Goal: Task Accomplishment & Management: Manage account settings

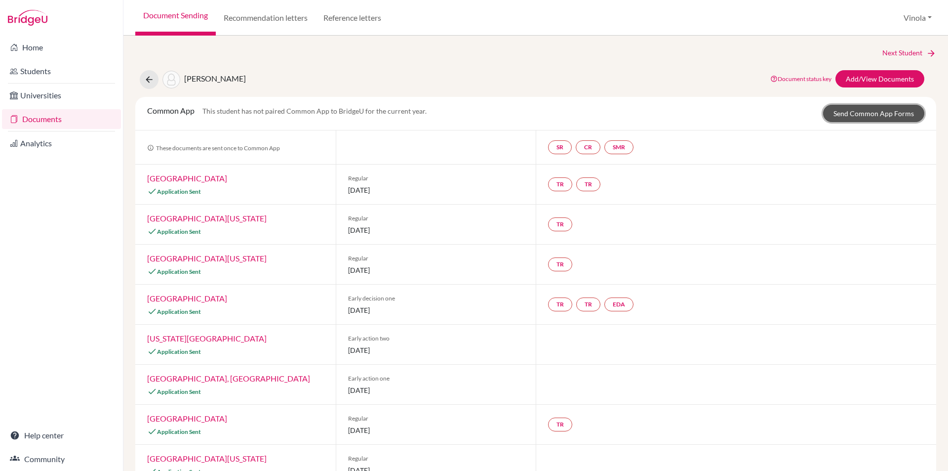
click at [879, 119] on link "Send Common App Forms" at bounding box center [873, 113] width 101 height 17
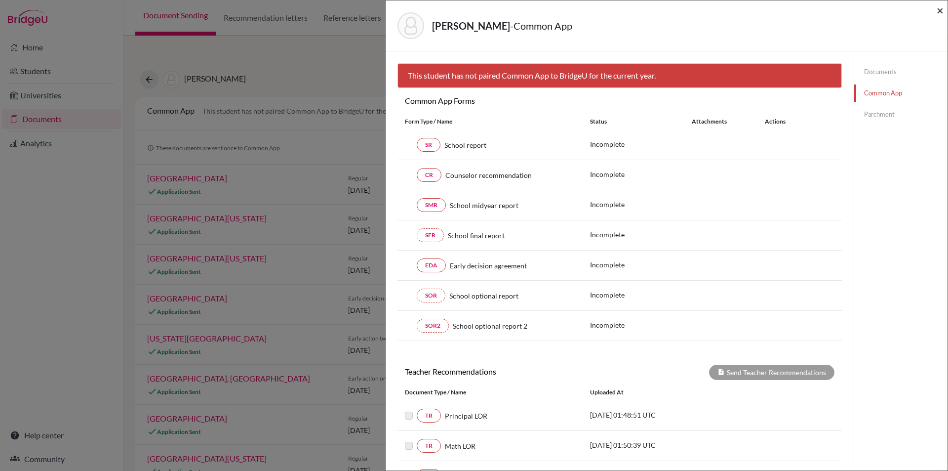
click at [941, 13] on span "×" at bounding box center [940, 10] width 7 height 14
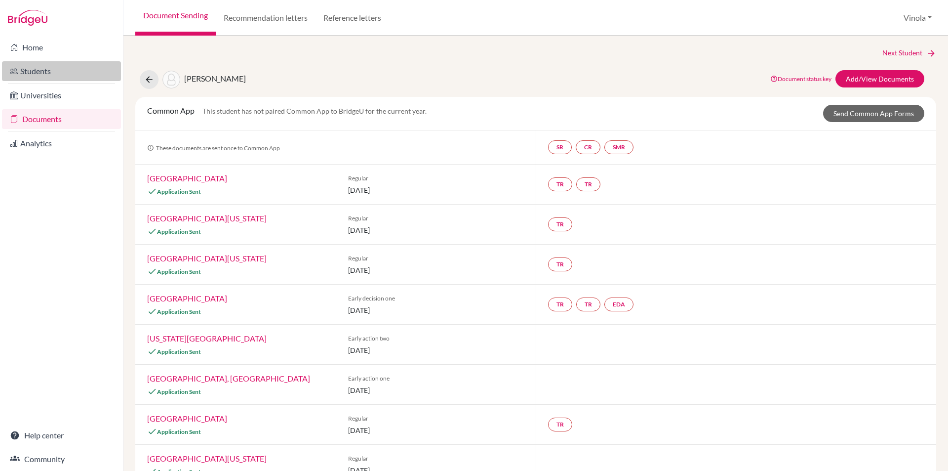
click at [33, 73] on link "Students" at bounding box center [61, 71] width 119 height 20
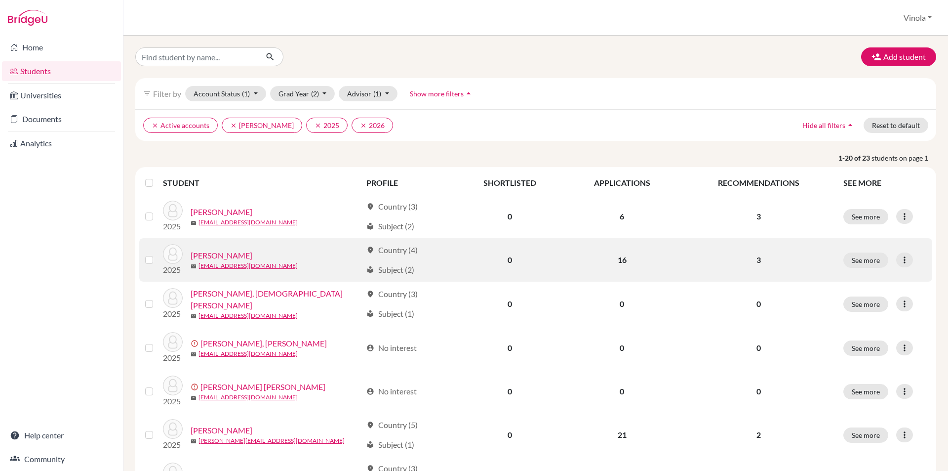
click at [252, 256] on link "[PERSON_NAME]" at bounding box center [222, 255] width 62 height 12
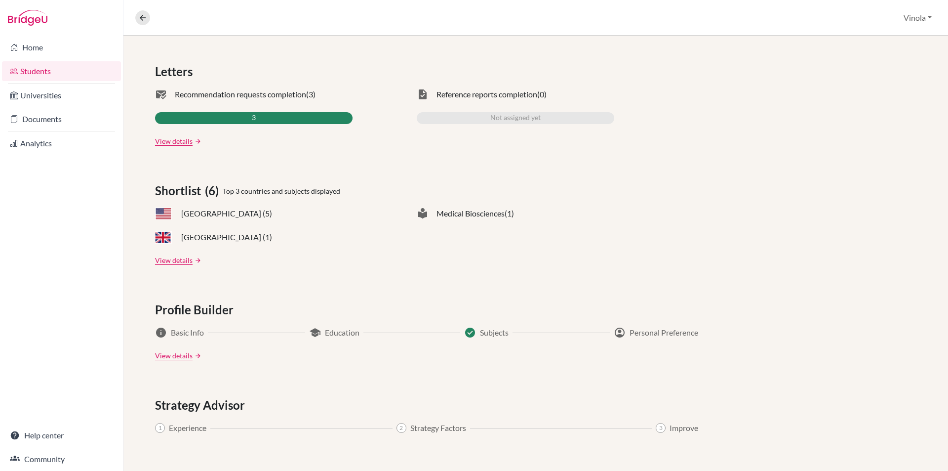
scroll to position [296, 0]
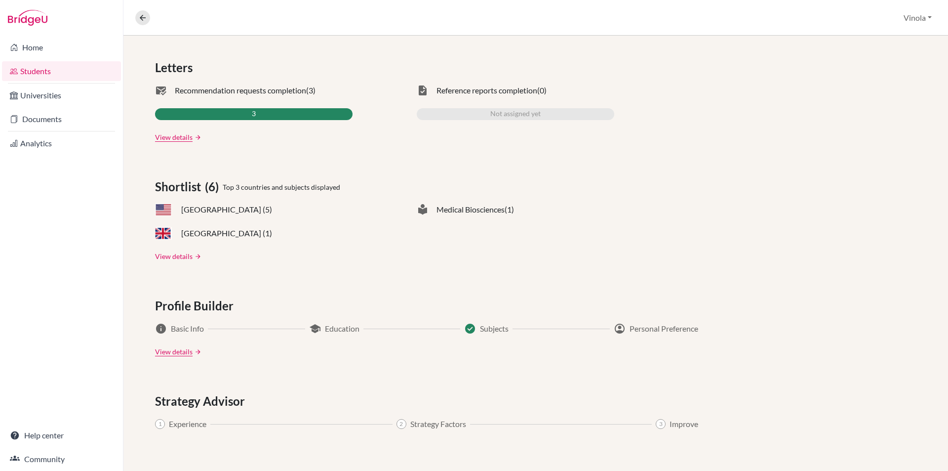
click at [176, 259] on link "View details" at bounding box center [174, 256] width 38 height 10
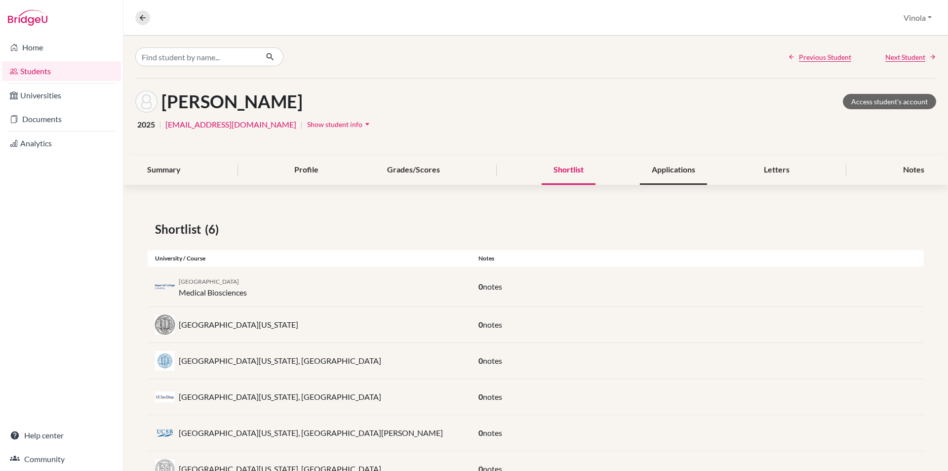
click at [690, 174] on div "Applications" at bounding box center [673, 170] width 67 height 29
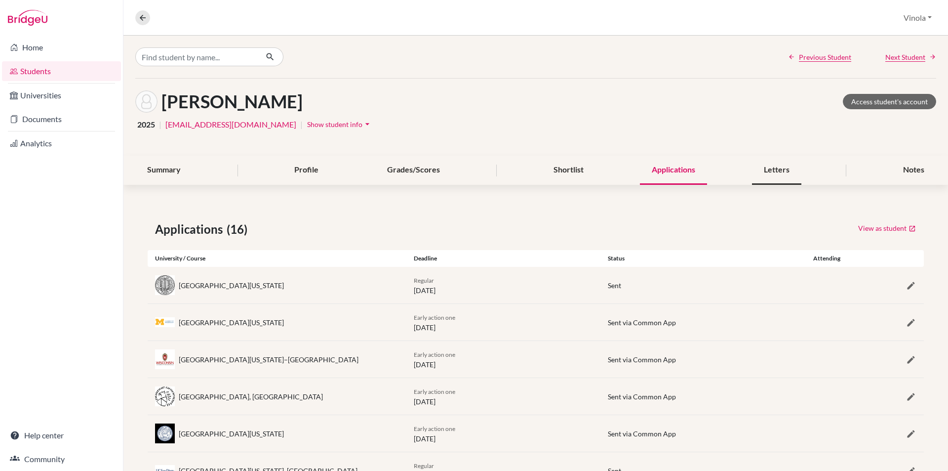
click at [770, 166] on div "Letters" at bounding box center [776, 170] width 49 height 29
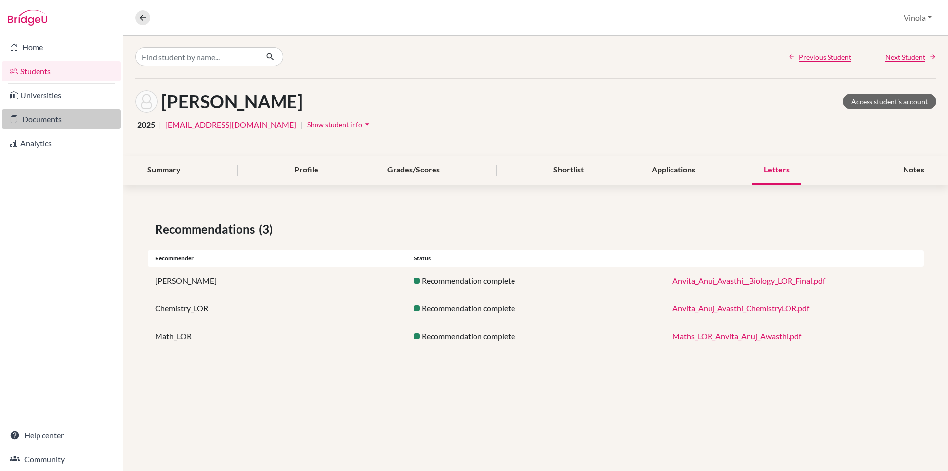
click at [43, 118] on link "Documents" at bounding box center [61, 119] width 119 height 20
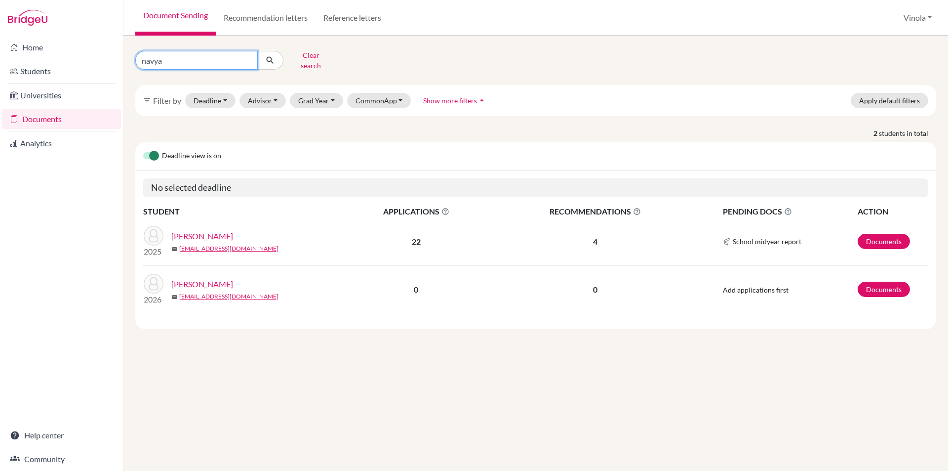
click at [246, 57] on input "navya" at bounding box center [196, 60] width 122 height 19
click at [31, 75] on link "Students" at bounding box center [61, 71] width 119 height 20
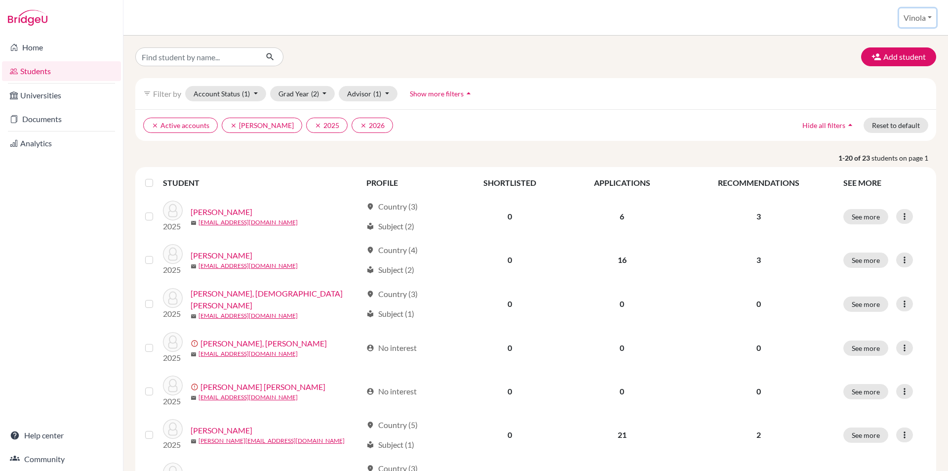
click at [922, 21] on button "Vinola" at bounding box center [917, 17] width 37 height 19
click at [893, 86] on button "Log out" at bounding box center [898, 81] width 78 height 16
